Goal: Information Seeking & Learning: Learn about a topic

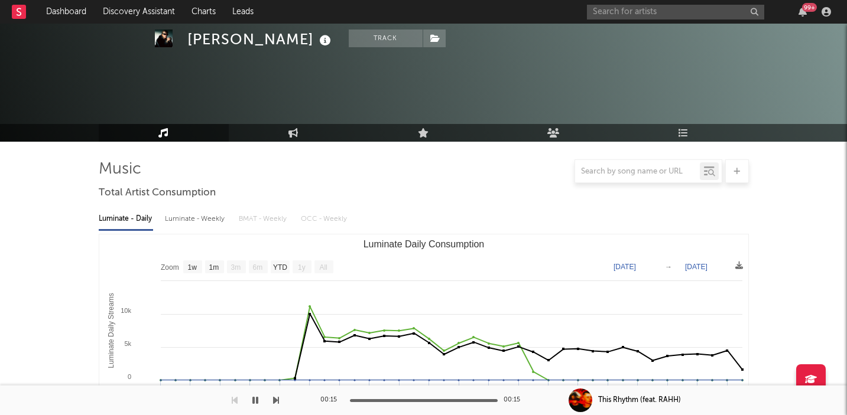
select select "1w"
select select "1m"
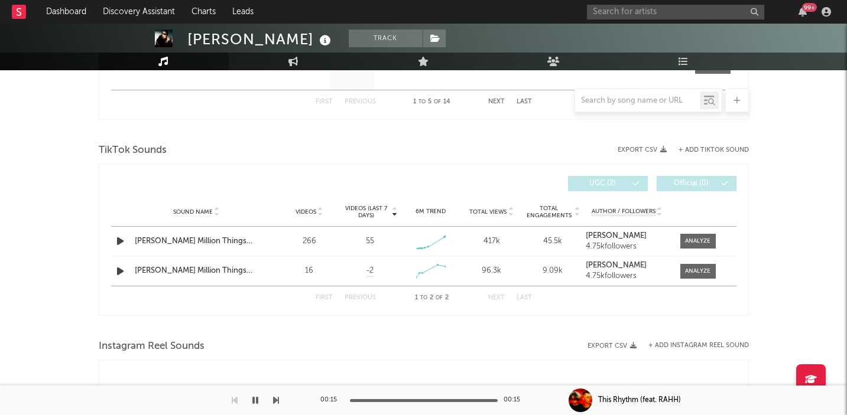
scroll to position [734, 0]
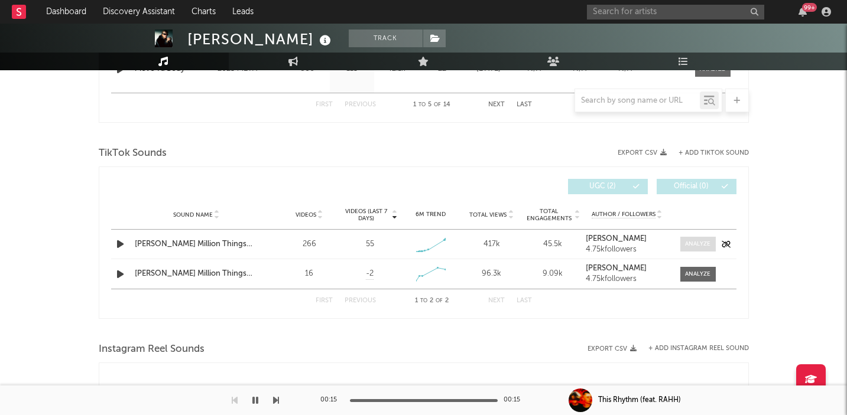
click at [707, 243] on div at bounding box center [697, 244] width 25 height 9
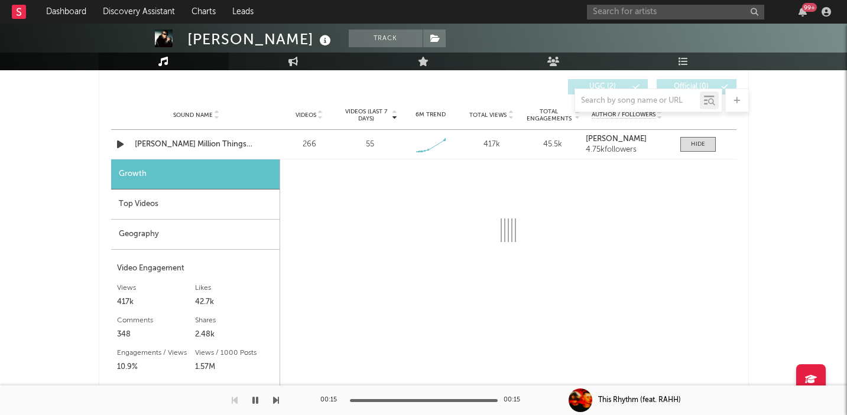
scroll to position [838, 0]
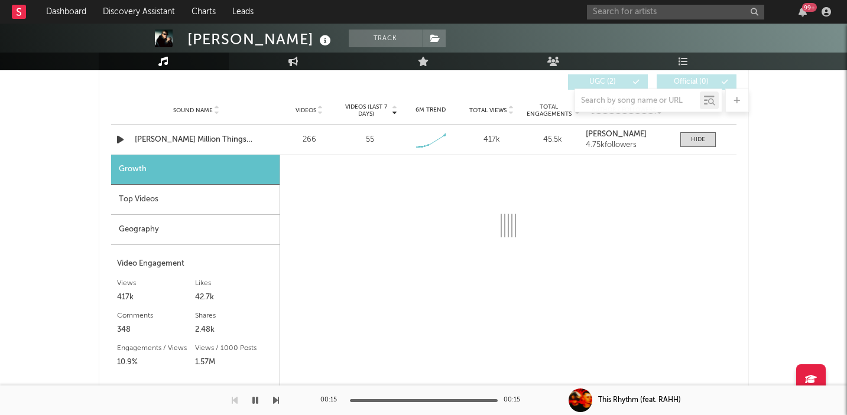
select select "1w"
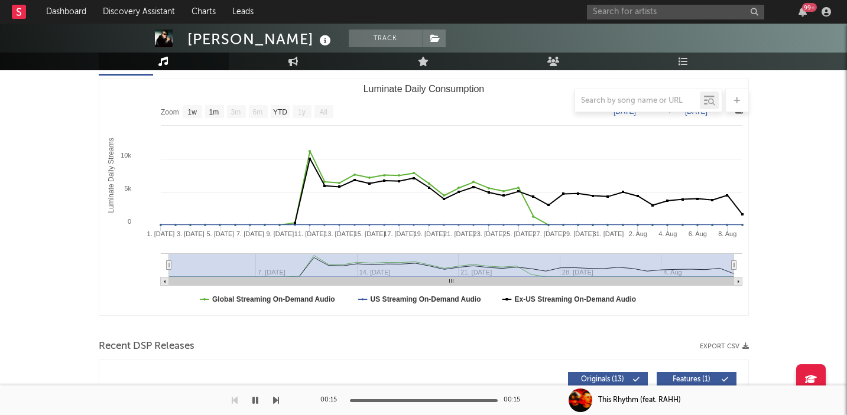
scroll to position [0, 0]
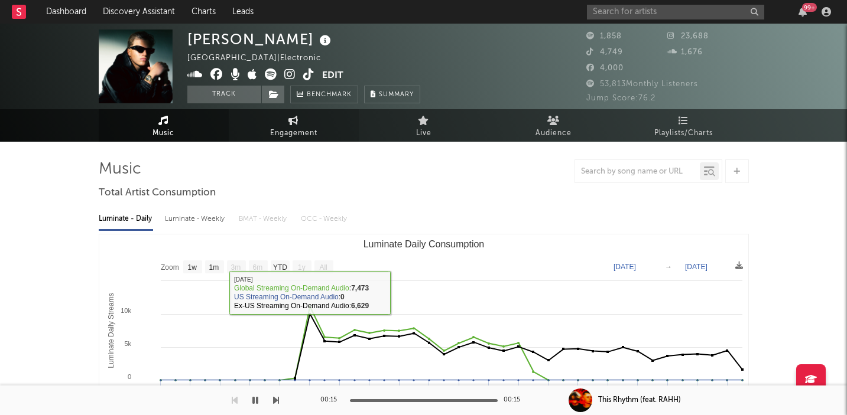
click at [327, 128] on link "Engagement" at bounding box center [294, 125] width 130 height 32
select select "1w"
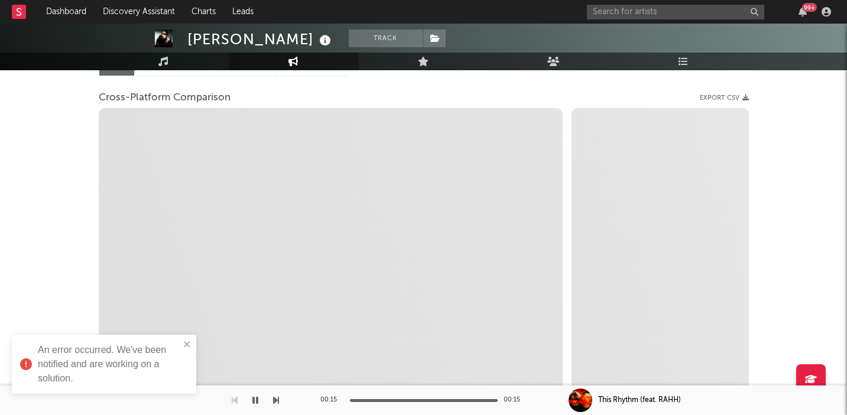
scroll to position [133, 0]
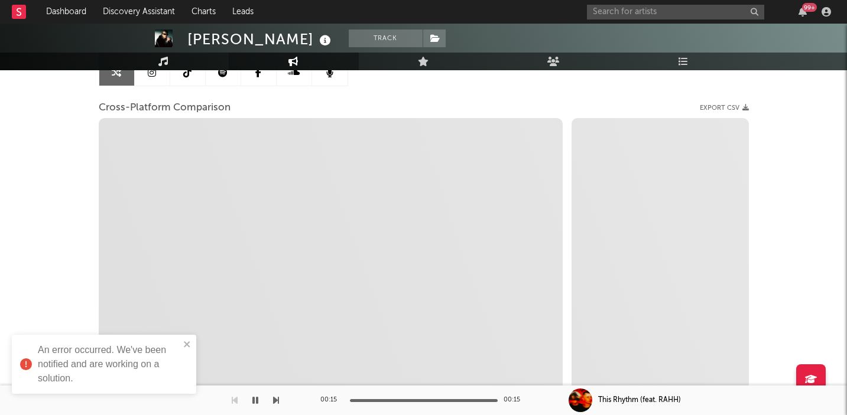
click at [173, 57] on link "Music" at bounding box center [164, 62] width 130 height 18
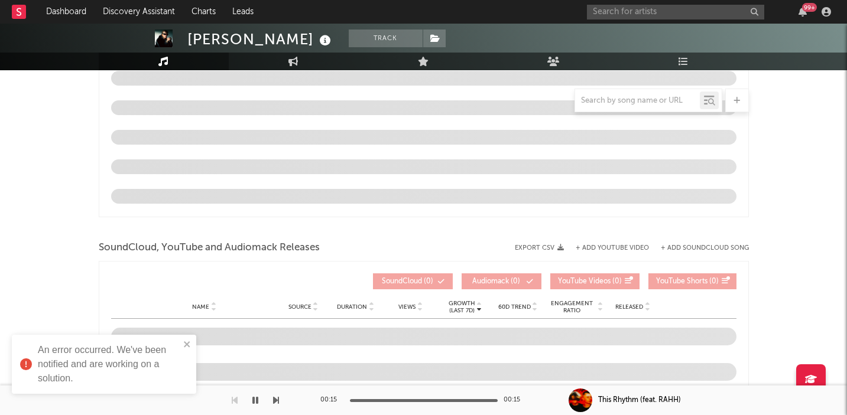
select select "1w"
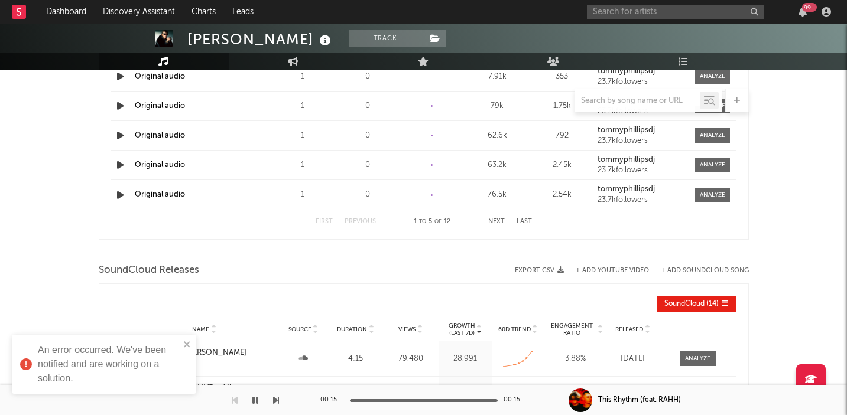
scroll to position [1186, 0]
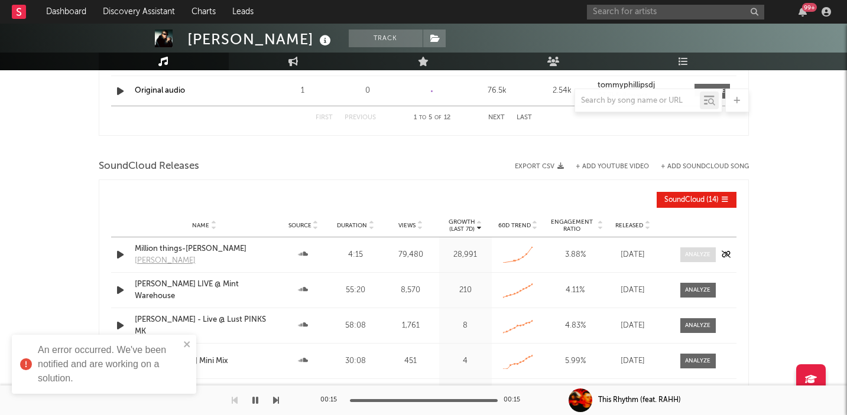
click at [688, 252] on div at bounding box center [697, 255] width 25 height 9
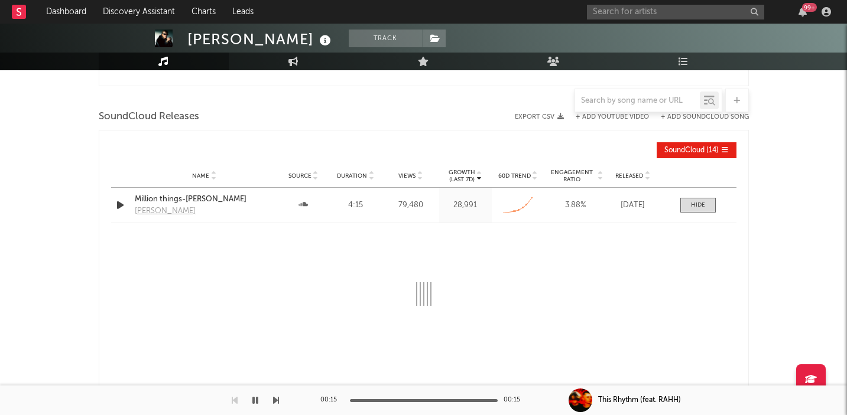
scroll to position [1257, 0]
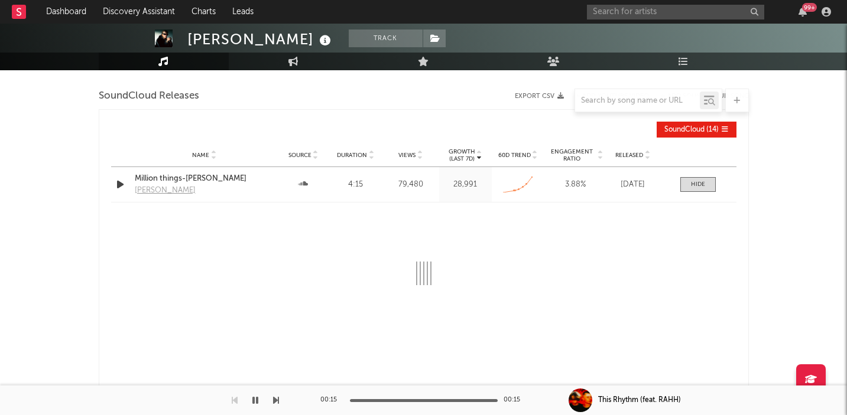
select select "1m"
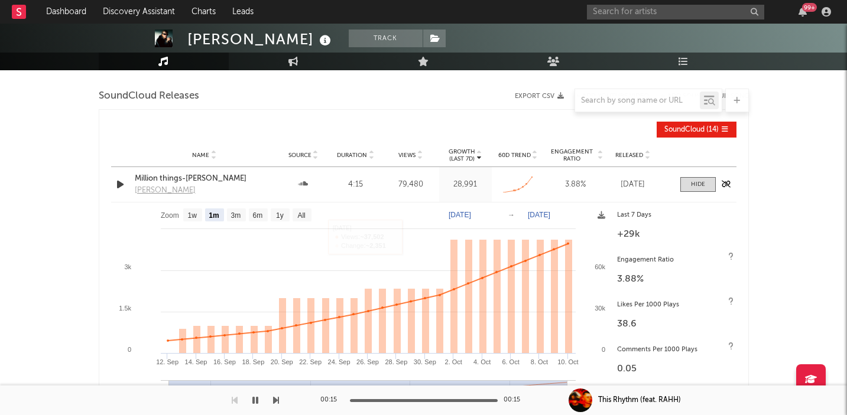
click at [198, 177] on div "Million things-[PERSON_NAME]" at bounding box center [204, 179] width 139 height 12
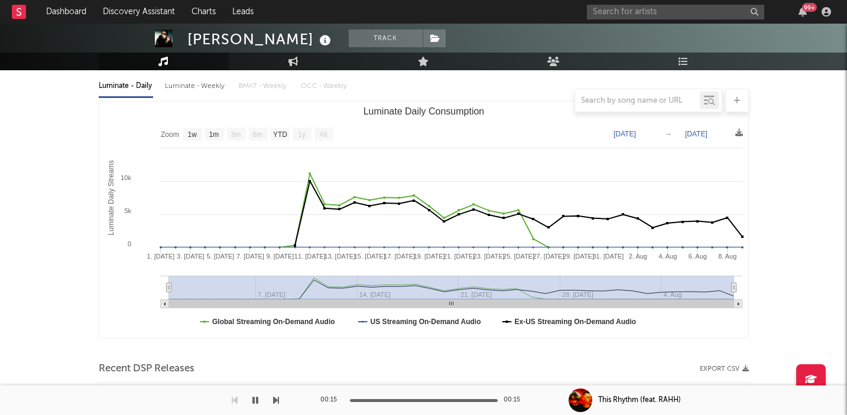
select select "1w"
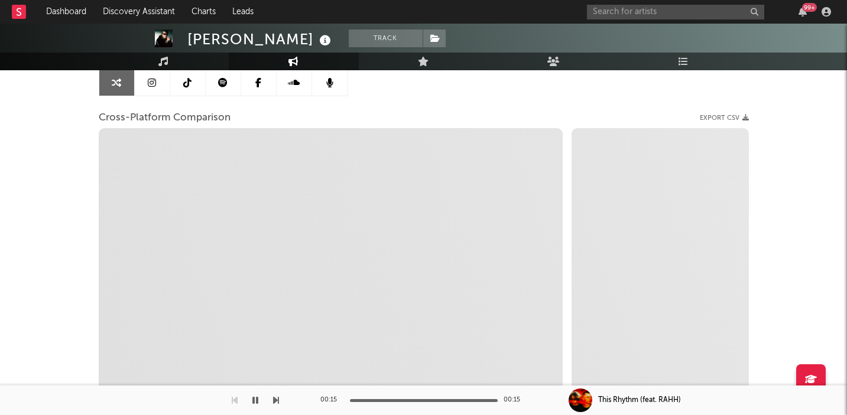
scroll to position [122, 0]
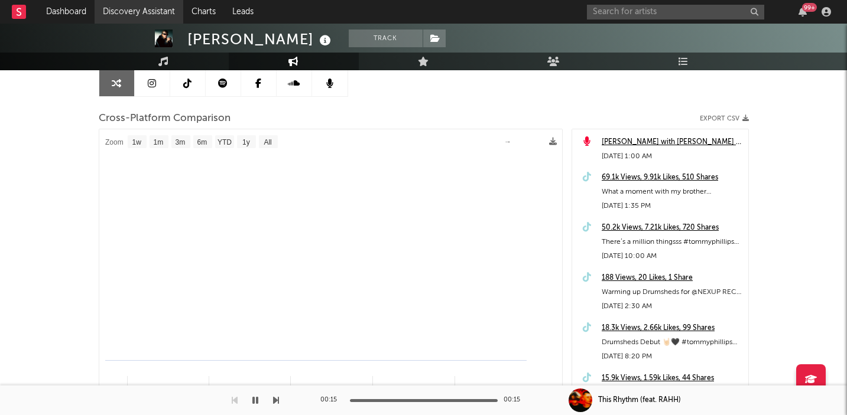
select select "1m"
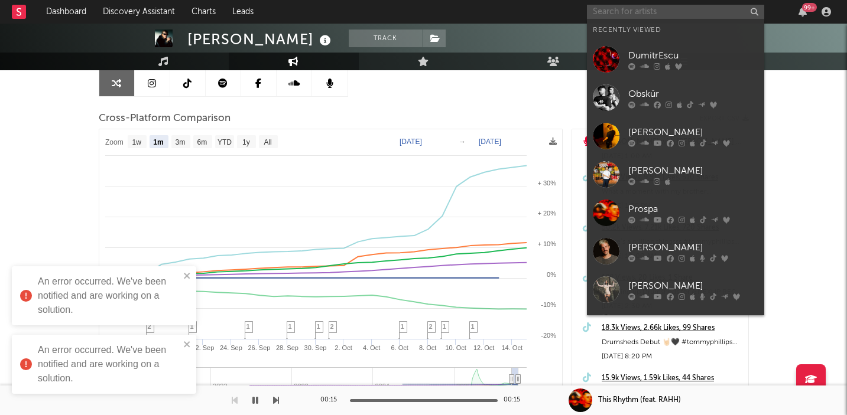
click at [659, 6] on input "text" at bounding box center [675, 12] width 177 height 15
type input "L"
type input "A"
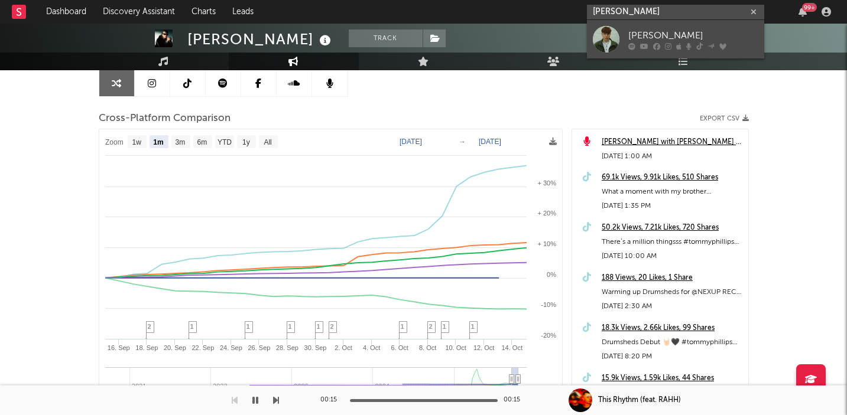
type input "[PERSON_NAME]"
click at [701, 27] on link "[PERSON_NAME]" at bounding box center [675, 39] width 177 height 38
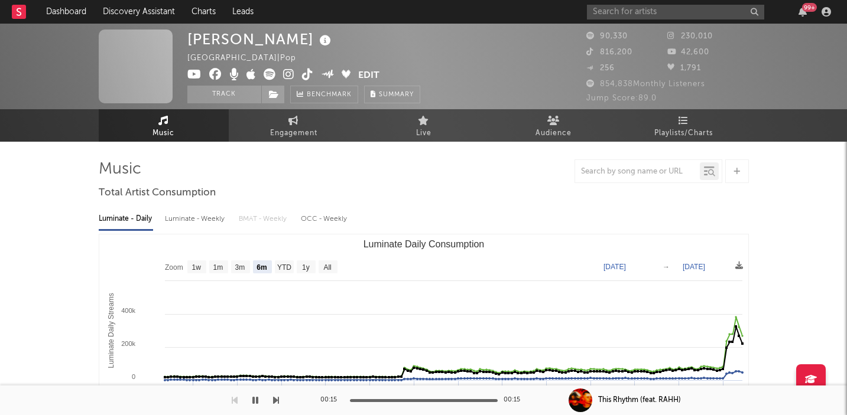
select select "6m"
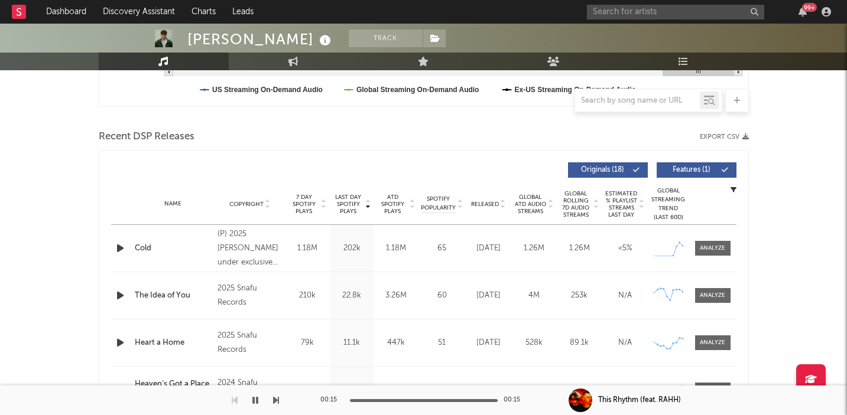
scroll to position [401, 0]
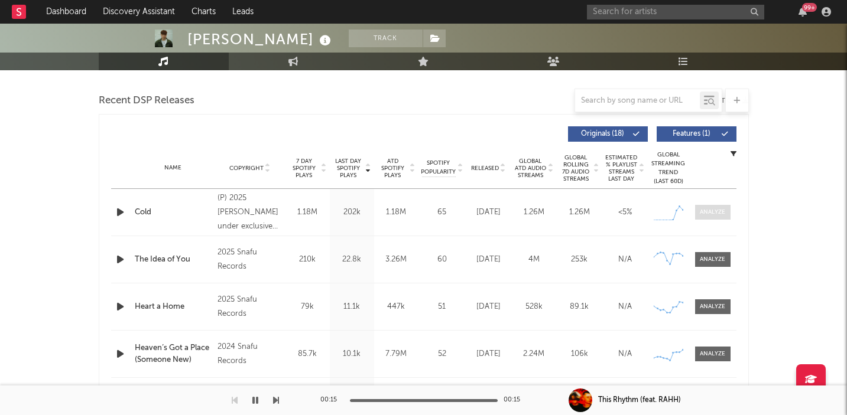
click at [704, 213] on div at bounding box center [712, 212] width 25 height 9
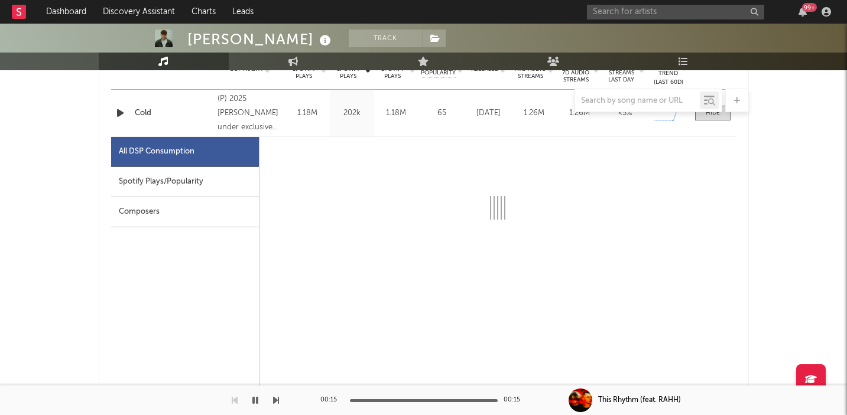
select select "1w"
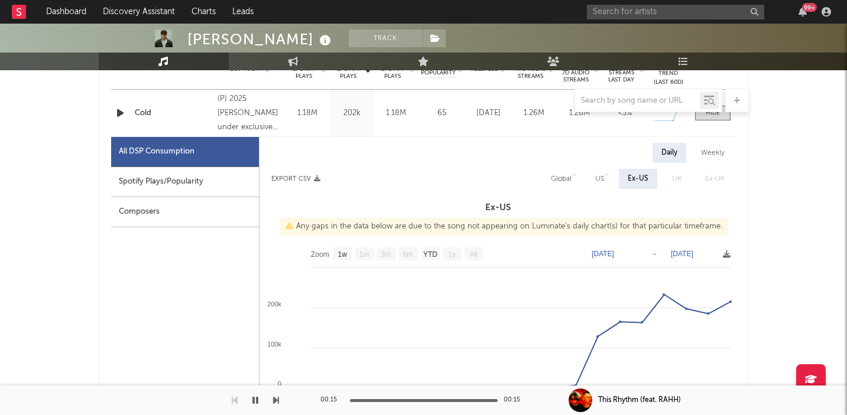
scroll to position [539, 0]
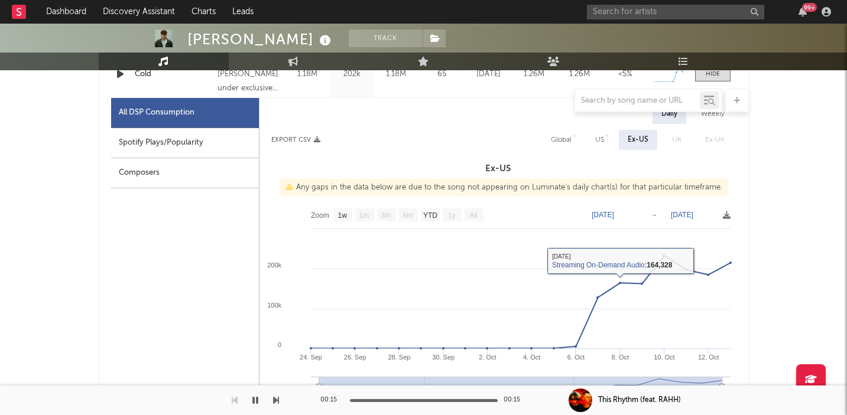
click at [203, 137] on div "Spotify Plays/Popularity" at bounding box center [185, 143] width 148 height 30
select select "1w"
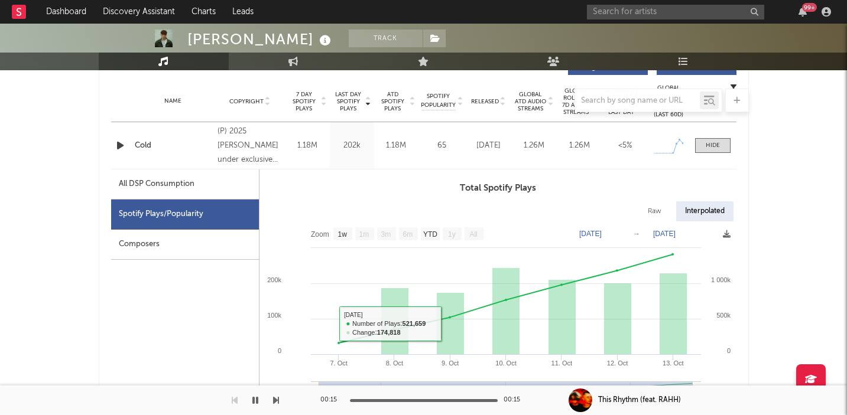
scroll to position [456, 0]
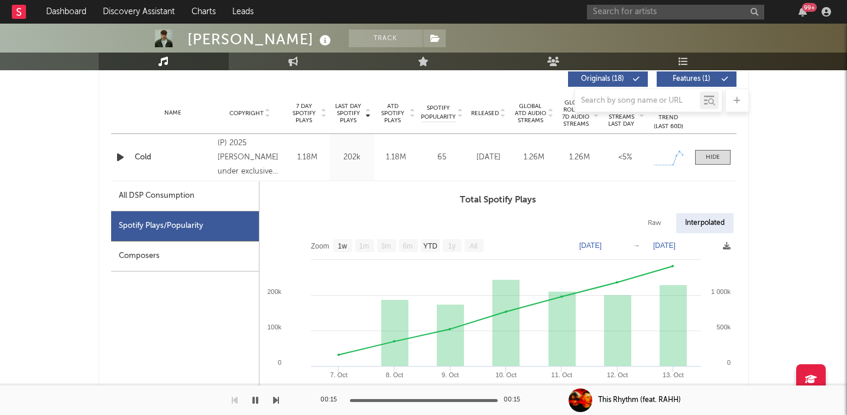
click at [119, 155] on icon "button" at bounding box center [120, 157] width 12 height 15
